Goal: Information Seeking & Learning: Learn about a topic

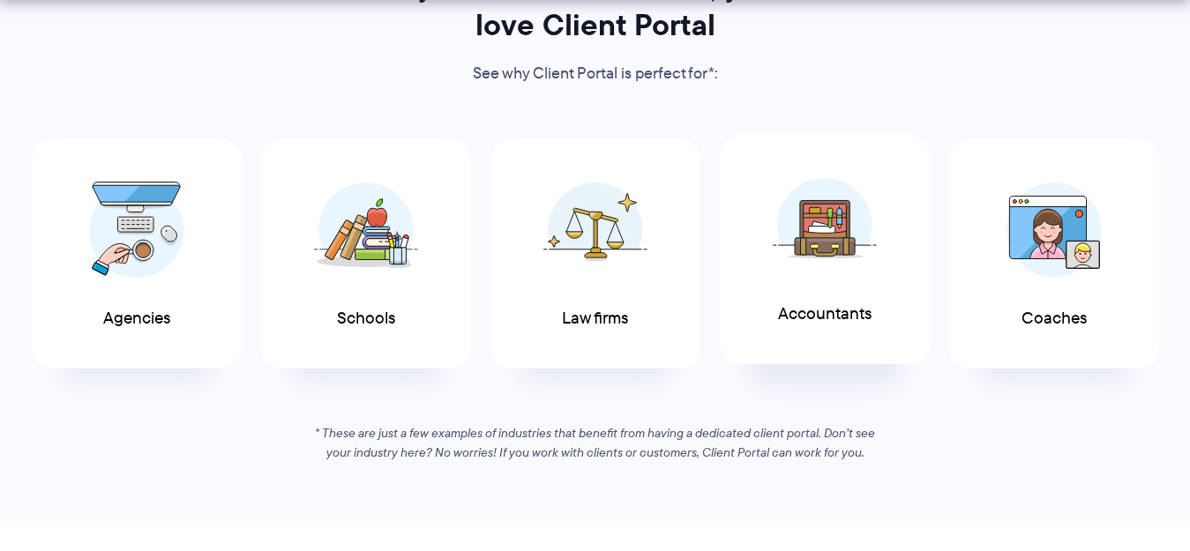
scroll to position [970, 0]
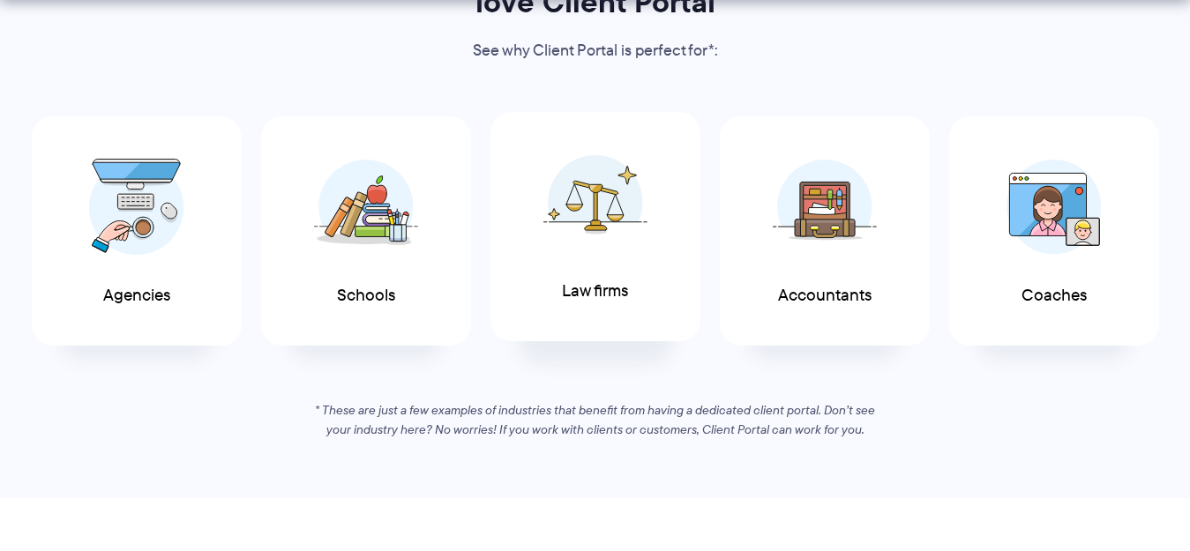
click at [605, 224] on img at bounding box center [595, 202] width 104 height 96
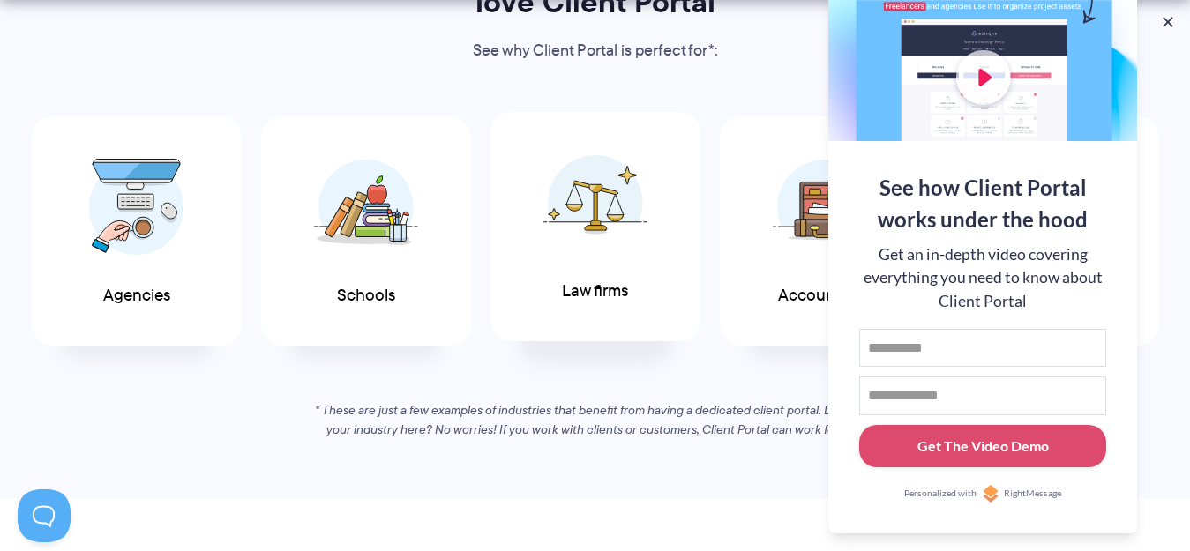
scroll to position [0, 0]
click at [711, 107] on div "Agencies Schools Law firms Accountants Coaches" at bounding box center [594, 232] width 1165 height 250
drag, startPoint x: 1157, startPoint y: 19, endPoint x: 1167, endPoint y: 19, distance: 9.7
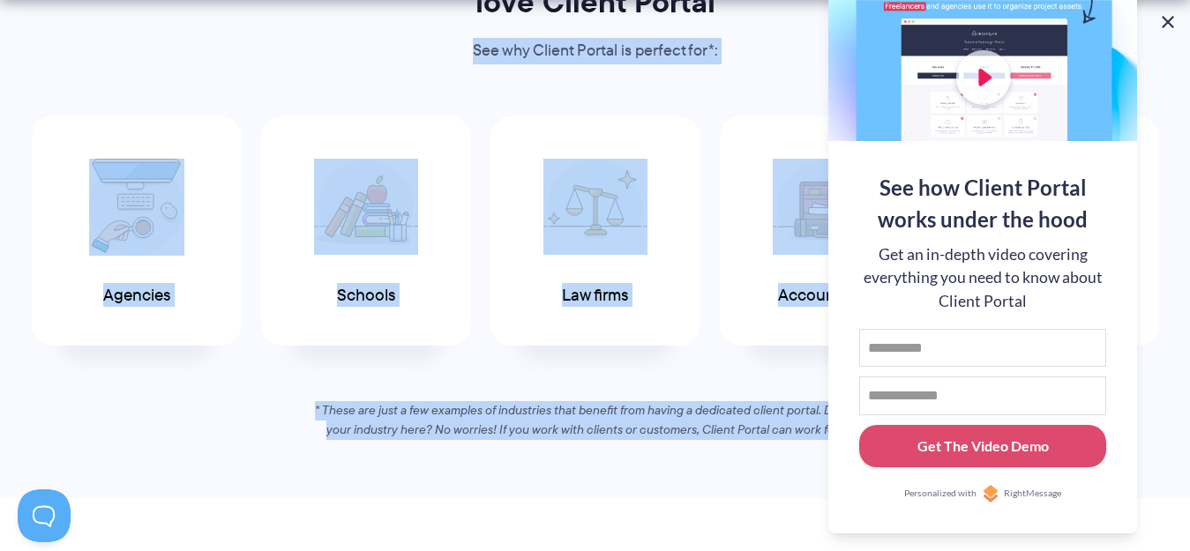
click at [1170, 19] on button at bounding box center [1167, 21] width 21 height 21
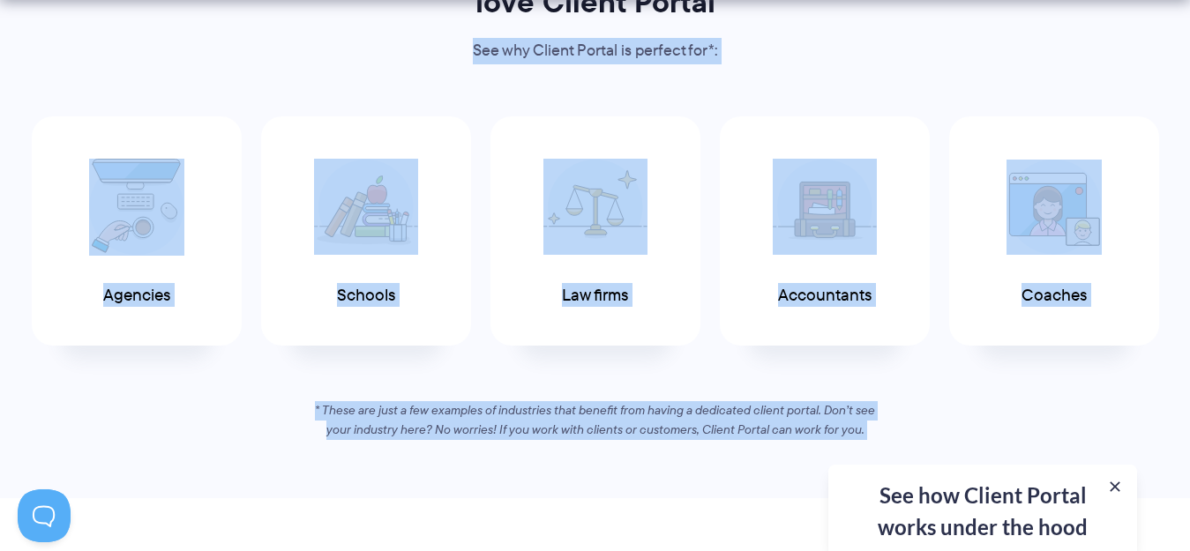
click at [939, 271] on div "Agencies Schools Law firms Accountants Coaches" at bounding box center [594, 232] width 1165 height 250
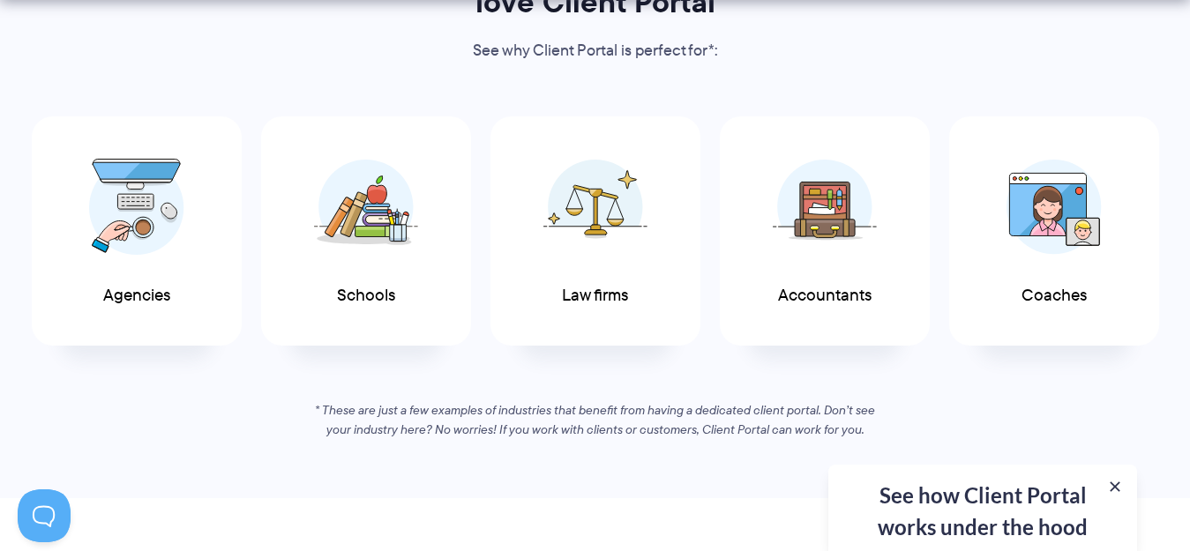
scroll to position [1235, 0]
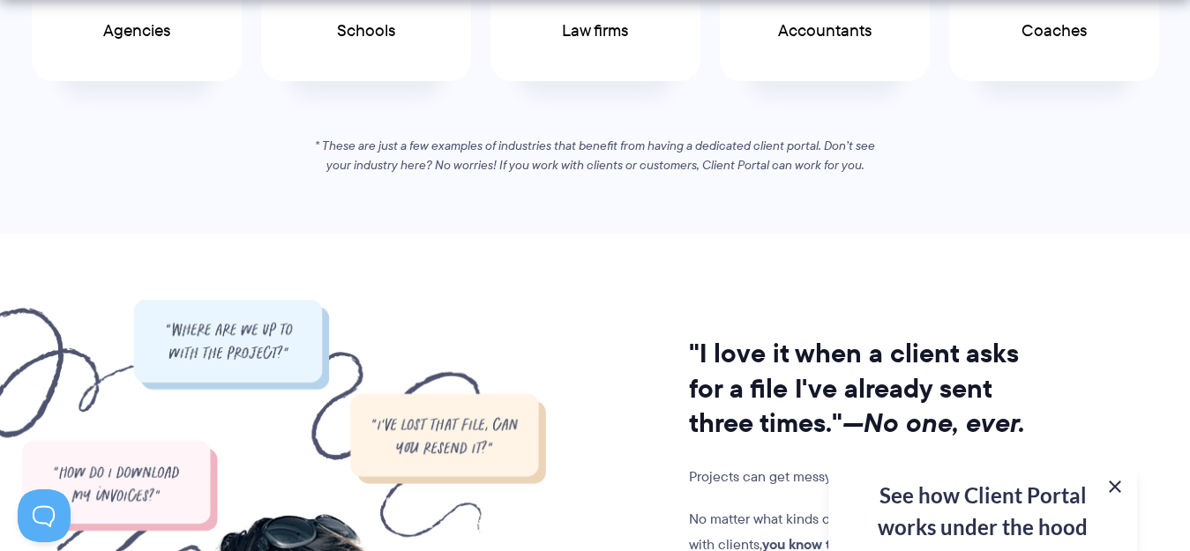
click at [1111, 486] on button at bounding box center [1114, 486] width 21 height 21
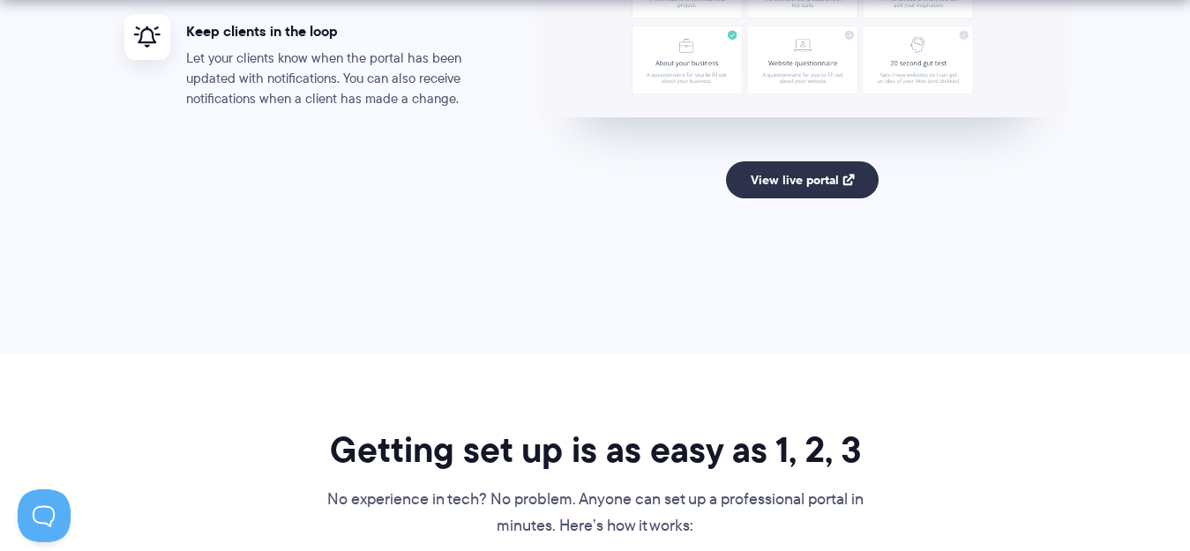
scroll to position [3705, 0]
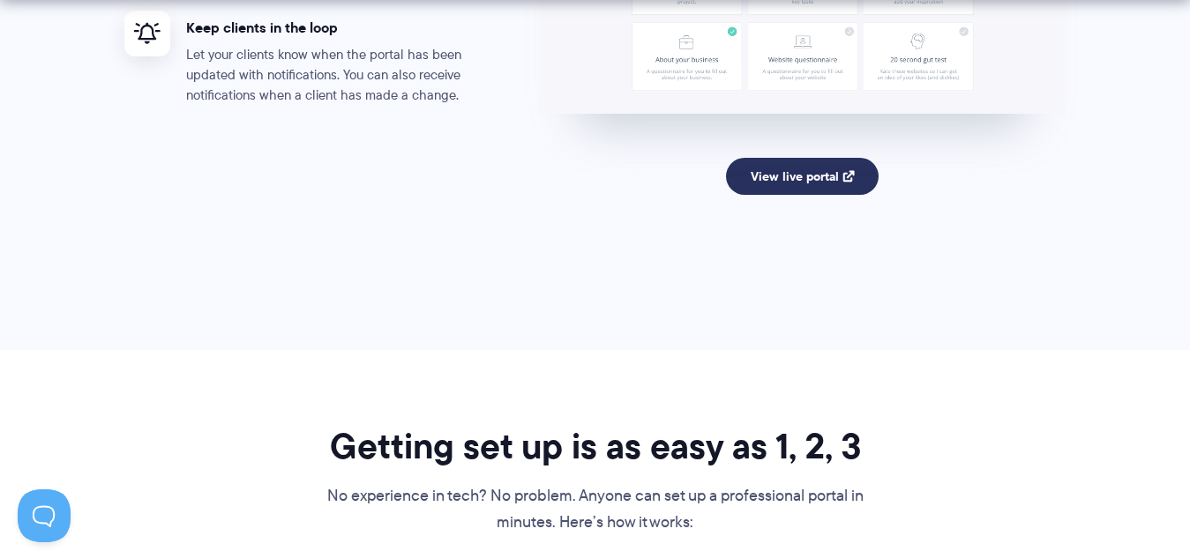
click at [782, 180] on link "View live portal" at bounding box center [802, 176] width 153 height 37
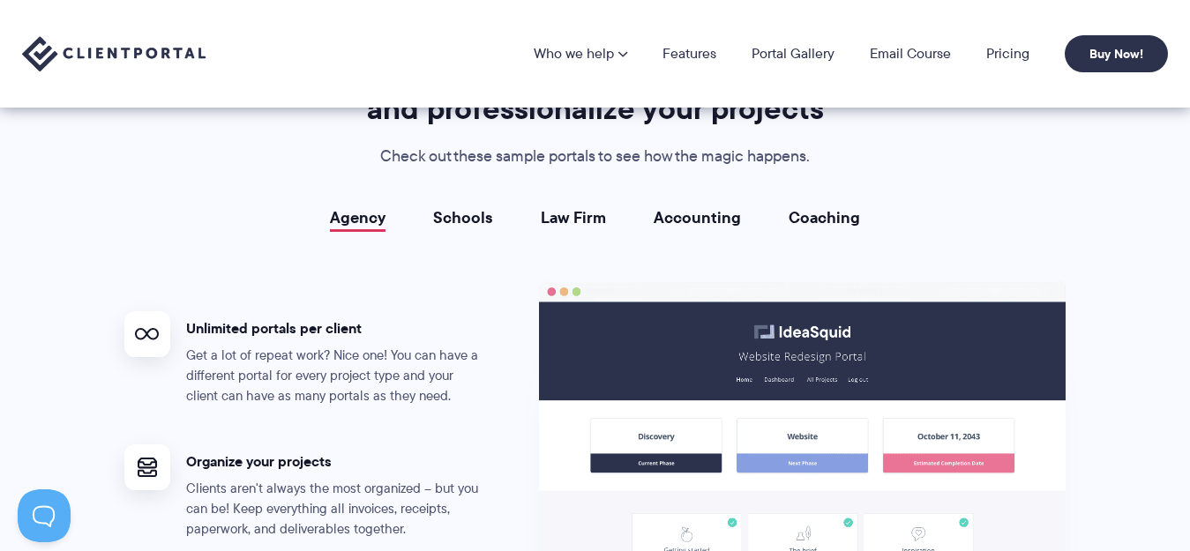
scroll to position [3087, 0]
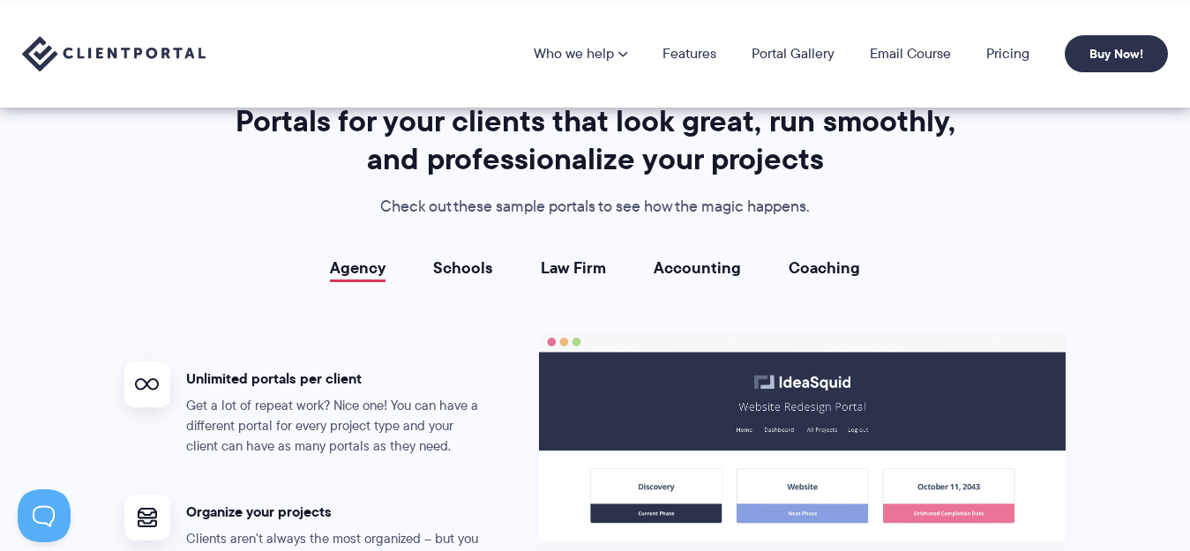
click at [587, 277] on link "Law Firm" at bounding box center [573, 268] width 65 height 18
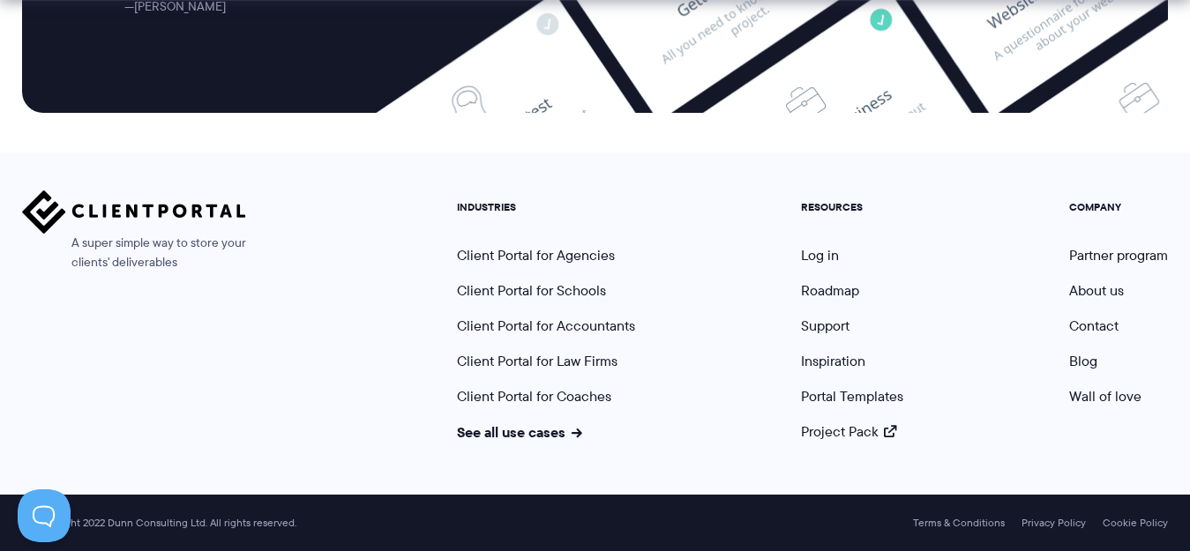
scroll to position [7431, 0]
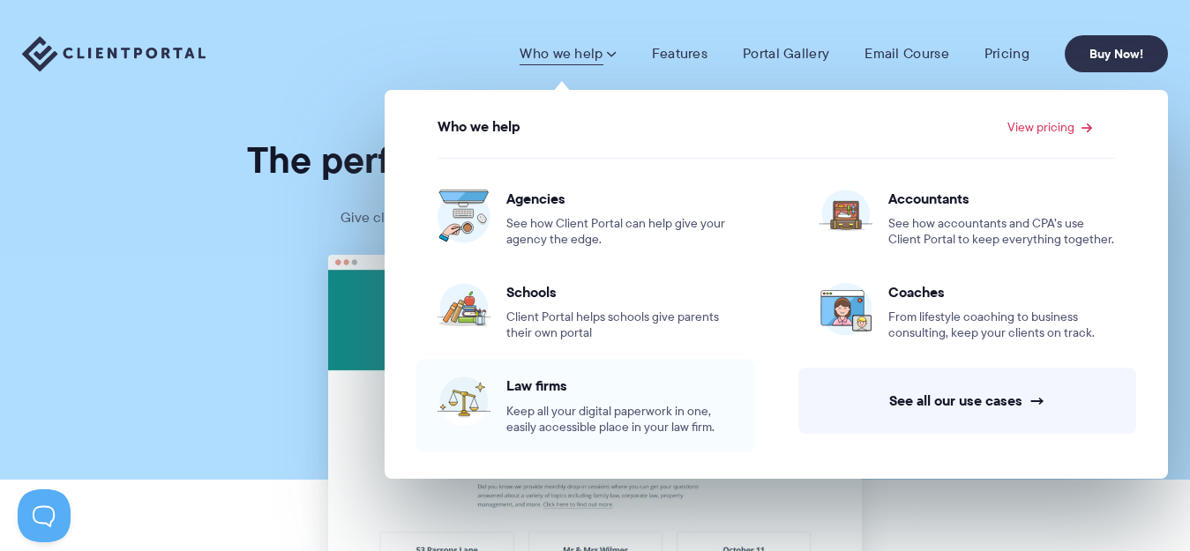
click at [595, 400] on div "Law firms Keep all your digital paperwork in one, easily accessible place in yo…" at bounding box center [619, 406] width 227 height 58
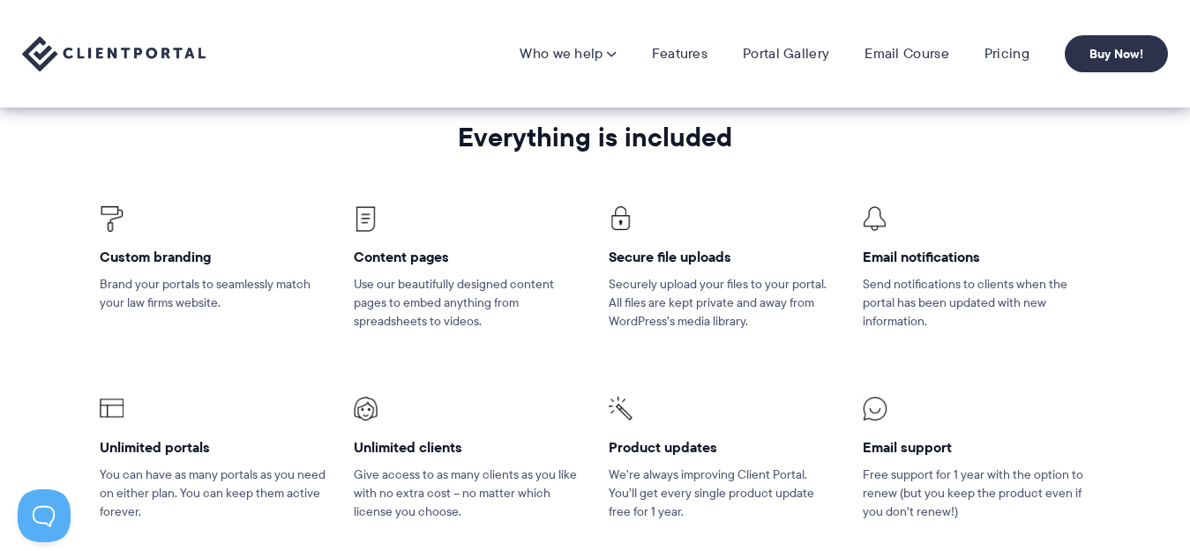
scroll to position [2205, 0]
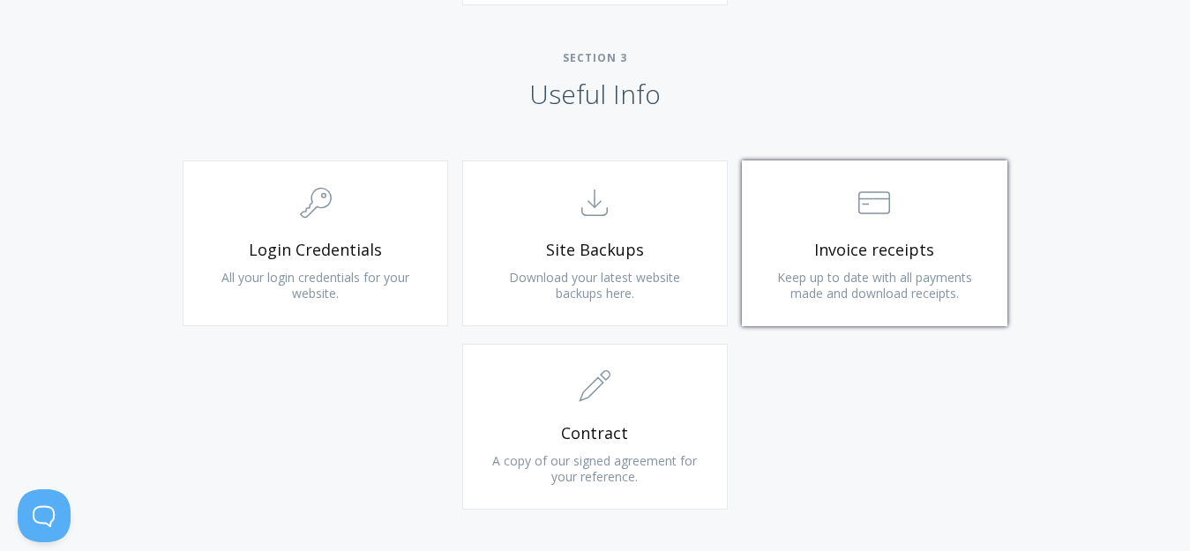
scroll to position [1605, 0]
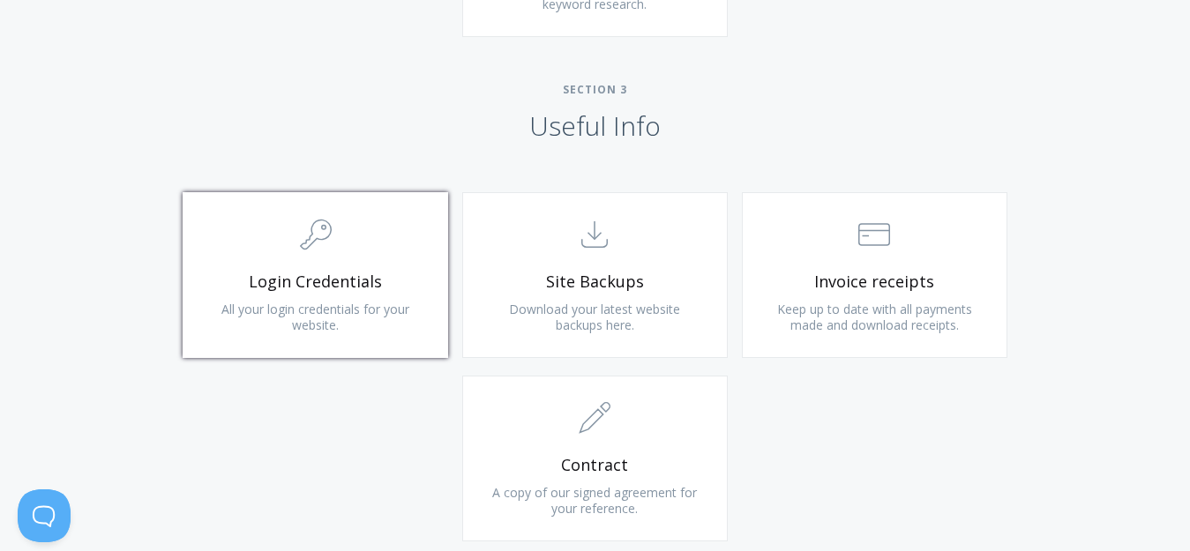
click at [350, 270] on link ".cls-1{fill:none;stroke:#000;stroke-miterlimit:10;stroke-width:2px;} 1. General…" at bounding box center [315, 275] width 265 height 166
